Goal: Communication & Community: Answer question/provide support

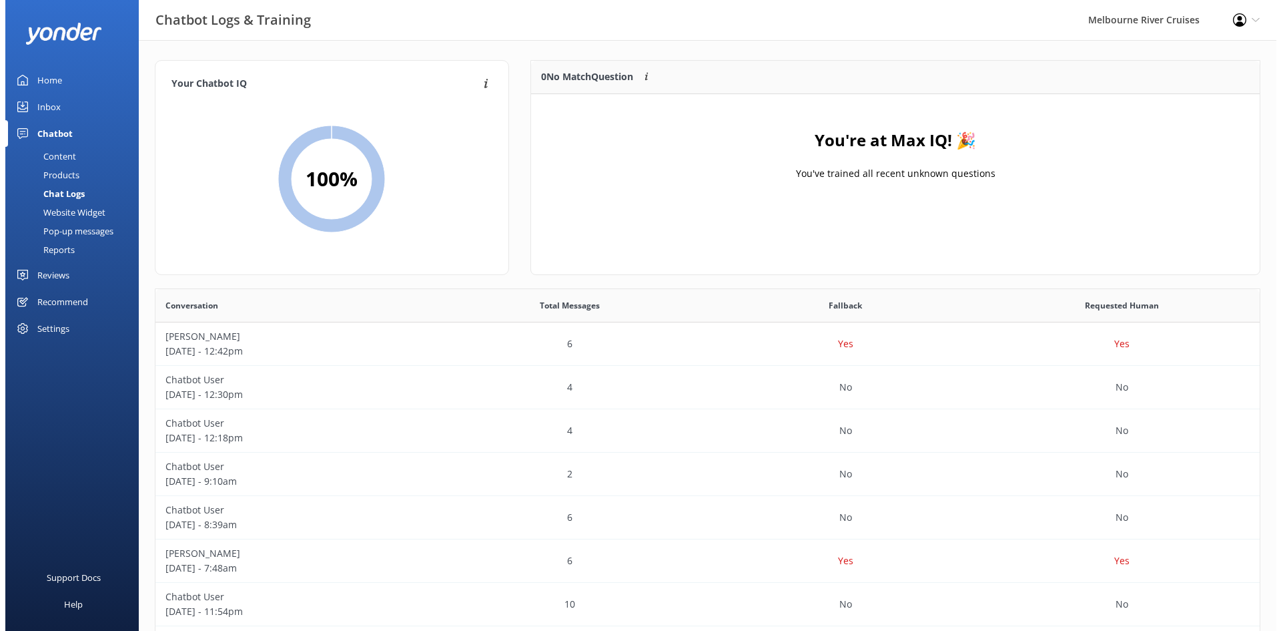
scroll to position [458, 1095]
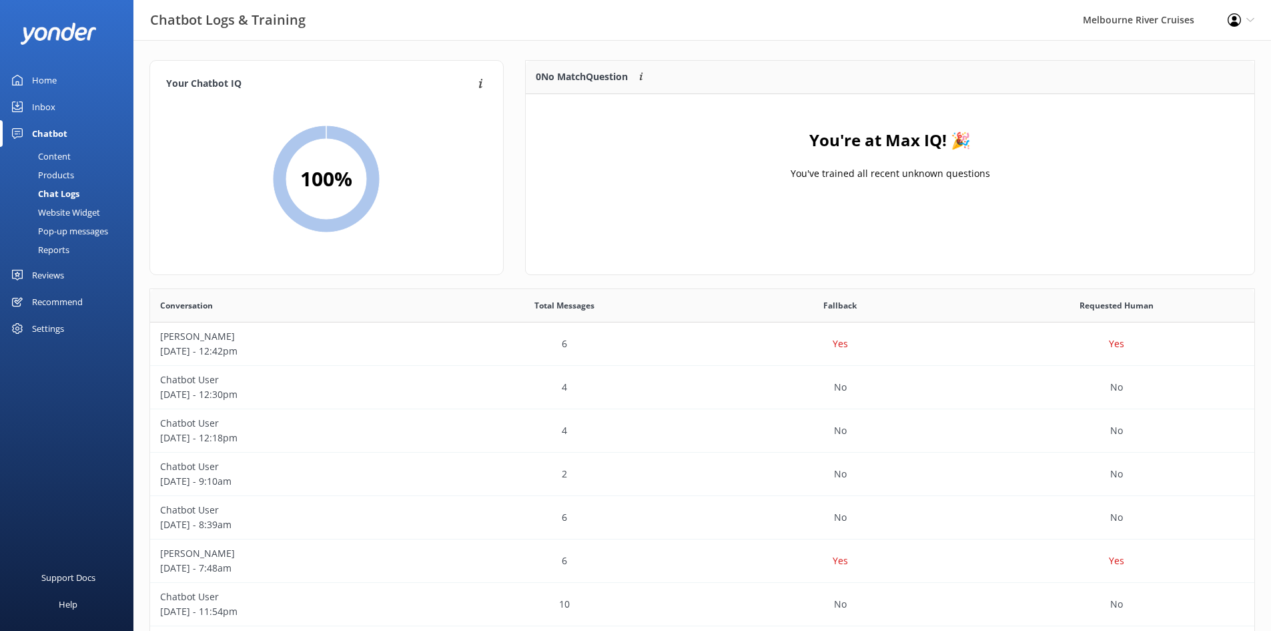
click at [61, 115] on link "Inbox" at bounding box center [66, 106] width 133 height 27
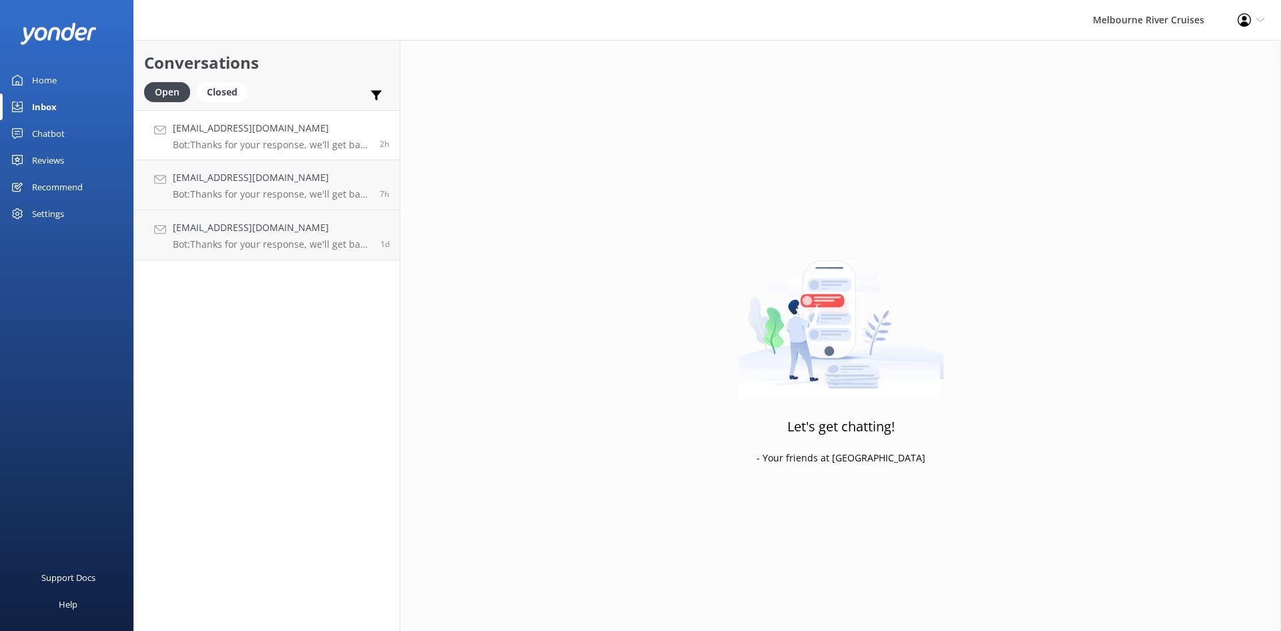
click at [250, 137] on div "[EMAIL_ADDRESS][DOMAIN_NAME] Bot: Thanks for your response, we'll get back to y…" at bounding box center [271, 135] width 197 height 29
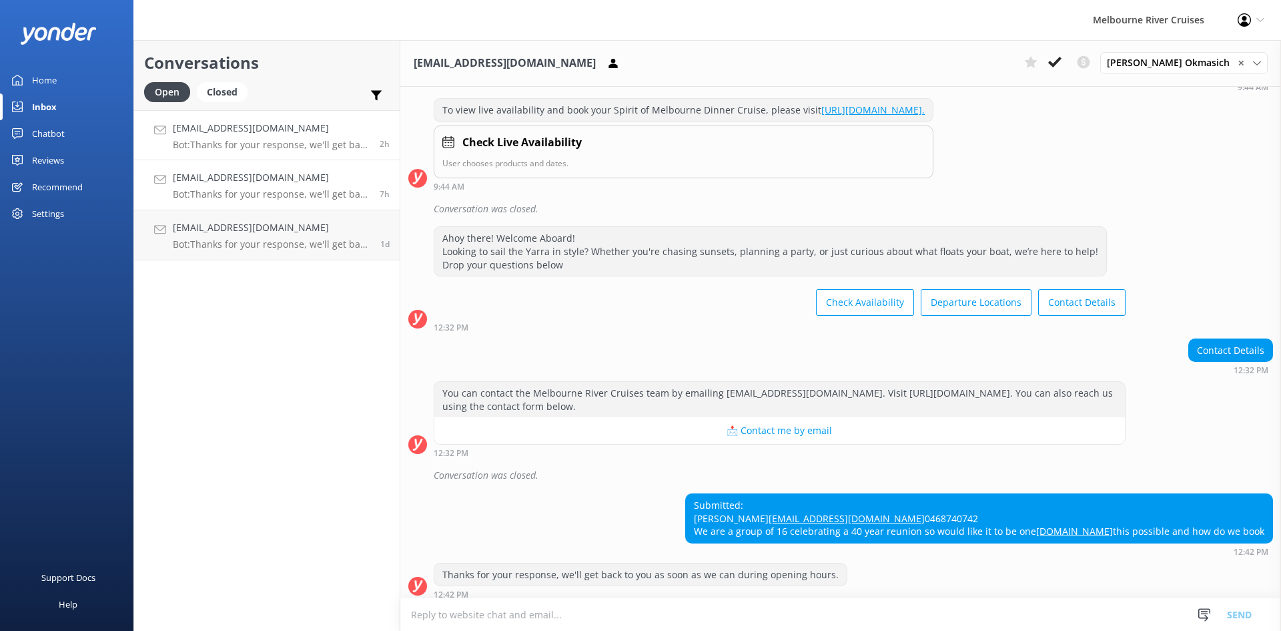
scroll to position [255, 0]
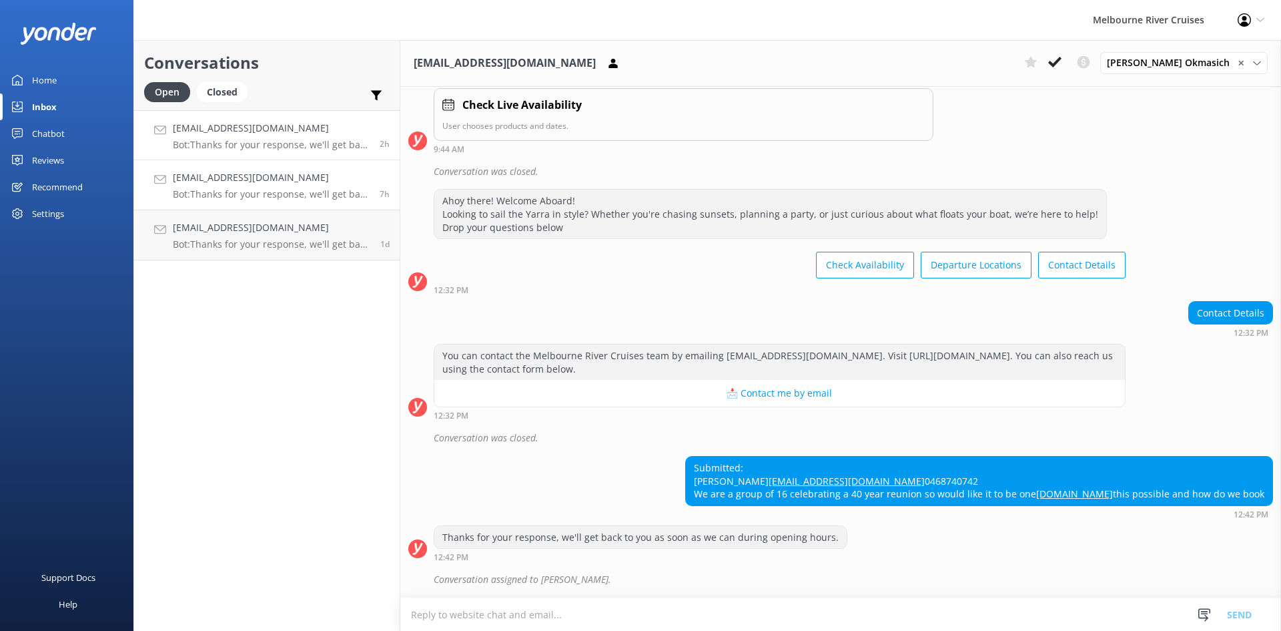
click at [254, 185] on h4 "[EMAIL_ADDRESS][DOMAIN_NAME]" at bounding box center [271, 177] width 197 height 15
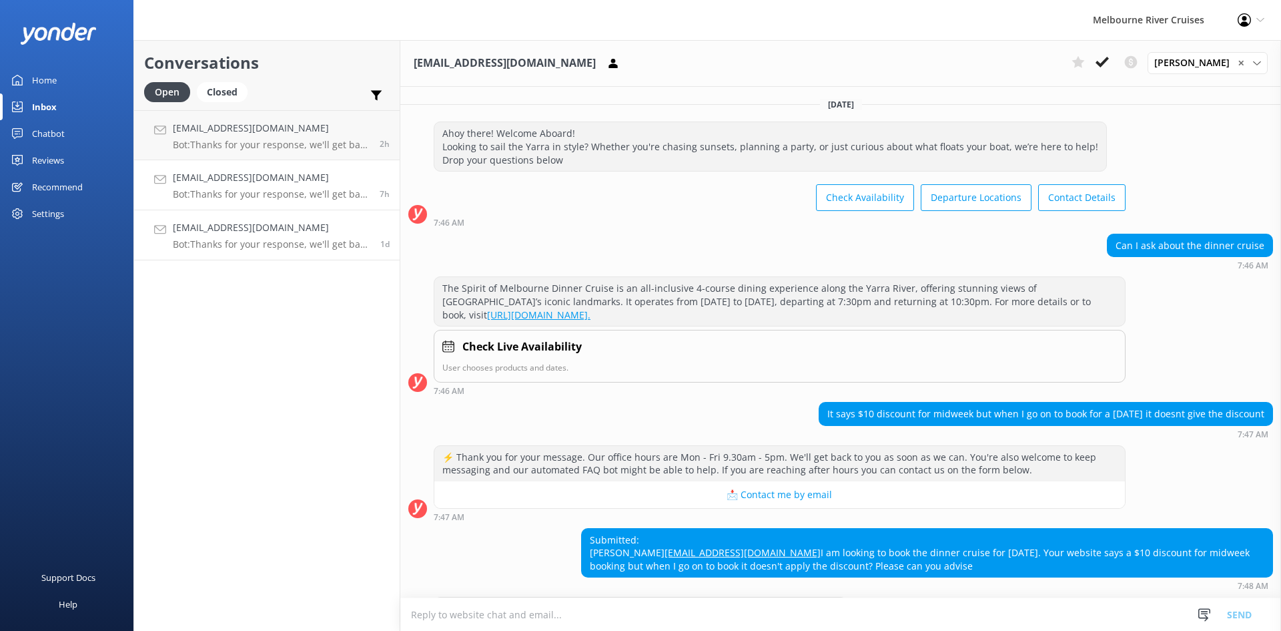
scroll to position [111, 0]
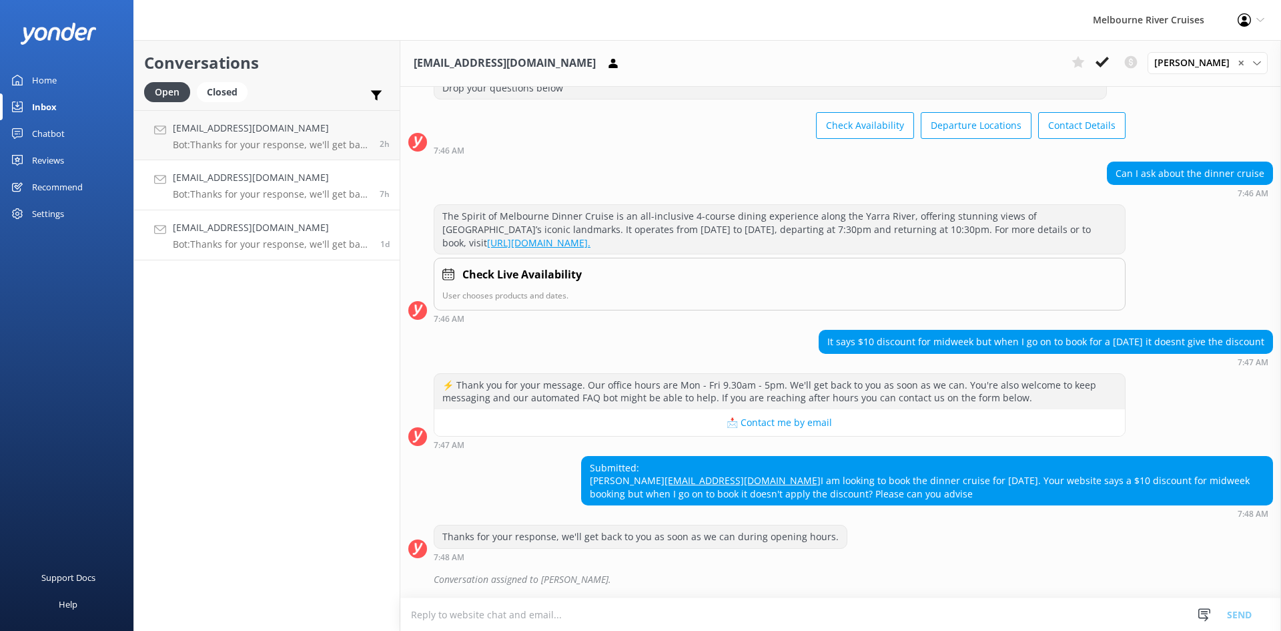
click at [236, 242] on p "Bot: Thanks for your response, we'll get back to you as soon as we can during o…" at bounding box center [272, 244] width 198 height 12
